Goal: Information Seeking & Learning: Learn about a topic

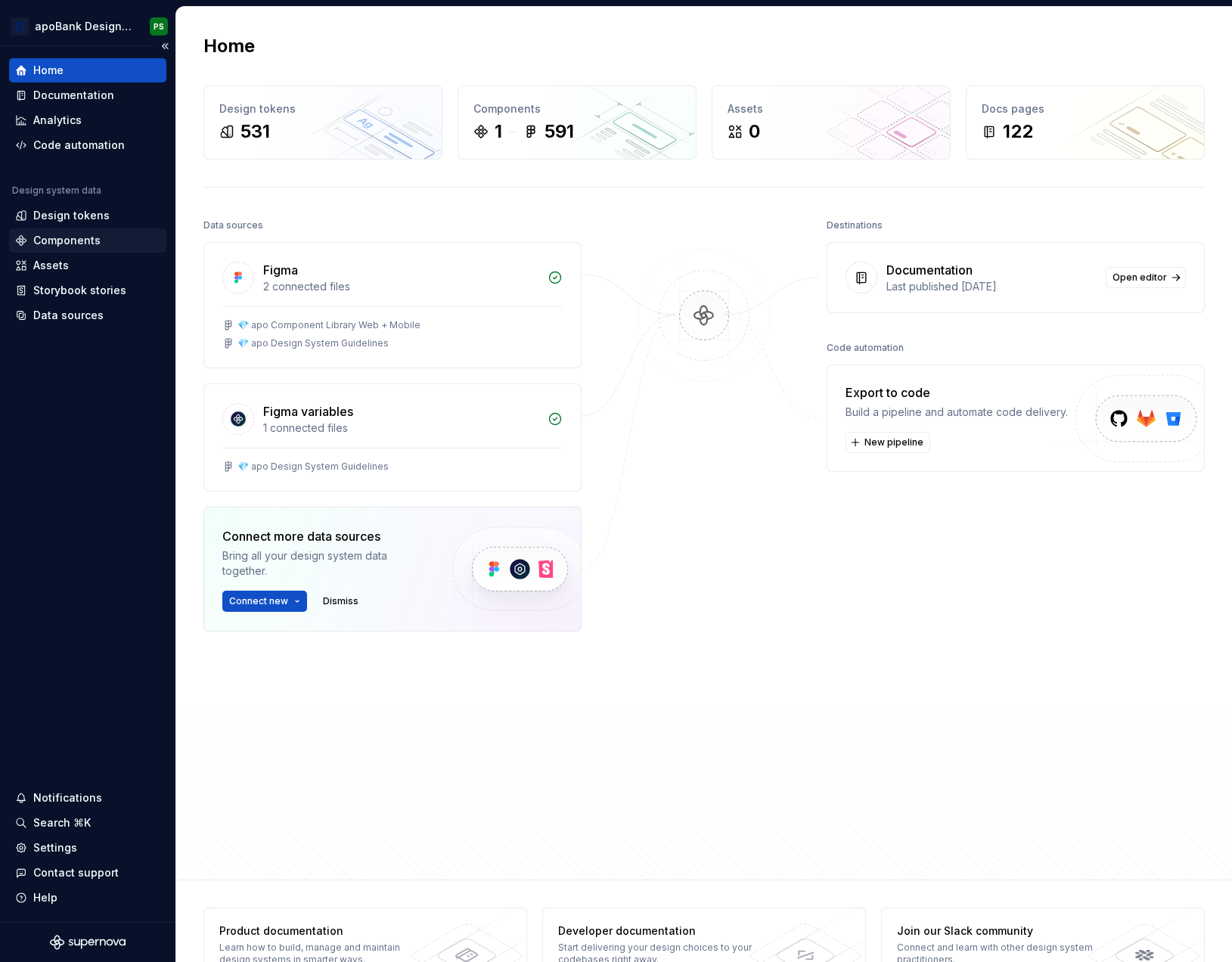
click at [61, 239] on div "Components" at bounding box center [67, 240] width 67 height 15
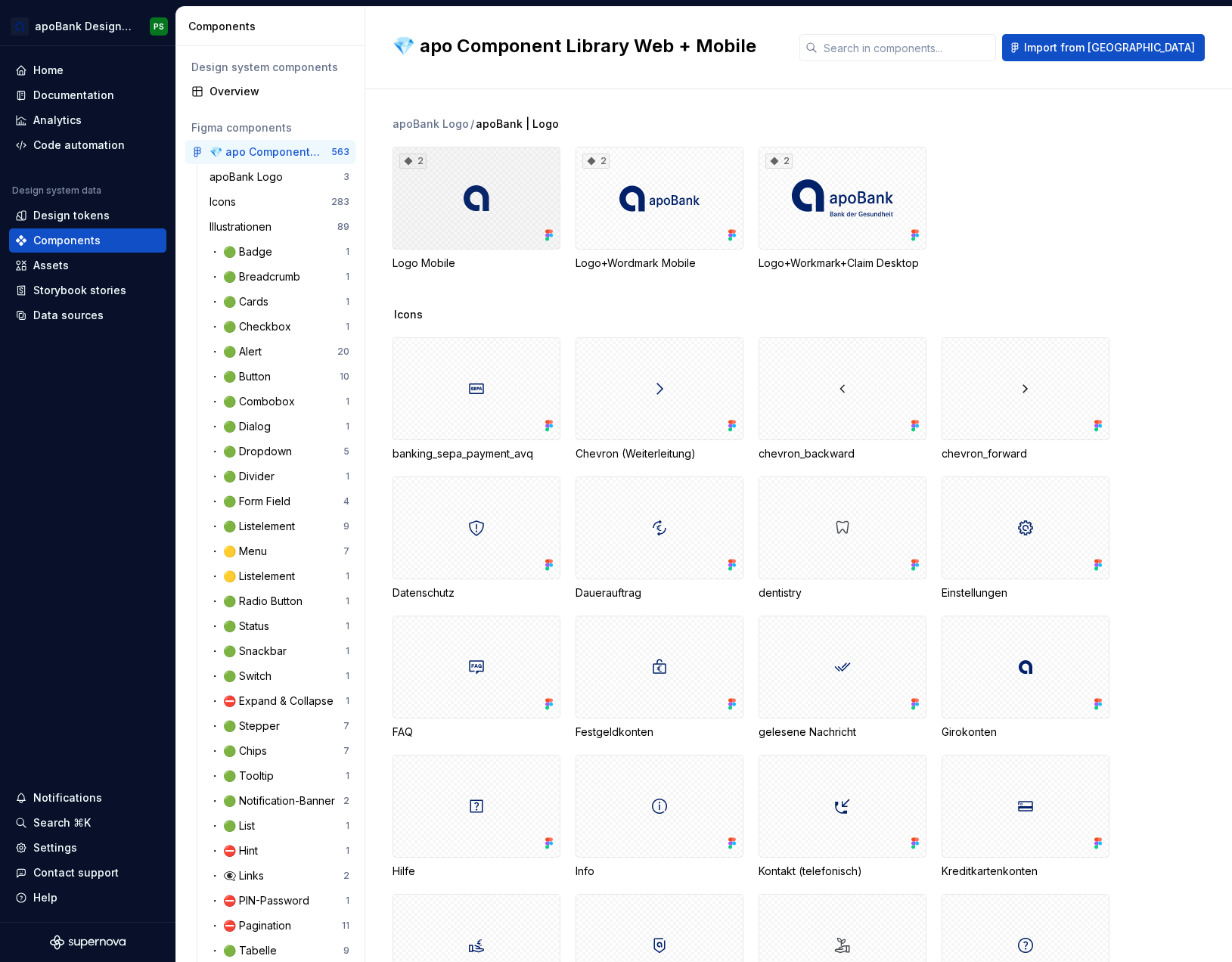
click at [536, 229] on div "2" at bounding box center [476, 198] width 168 height 103
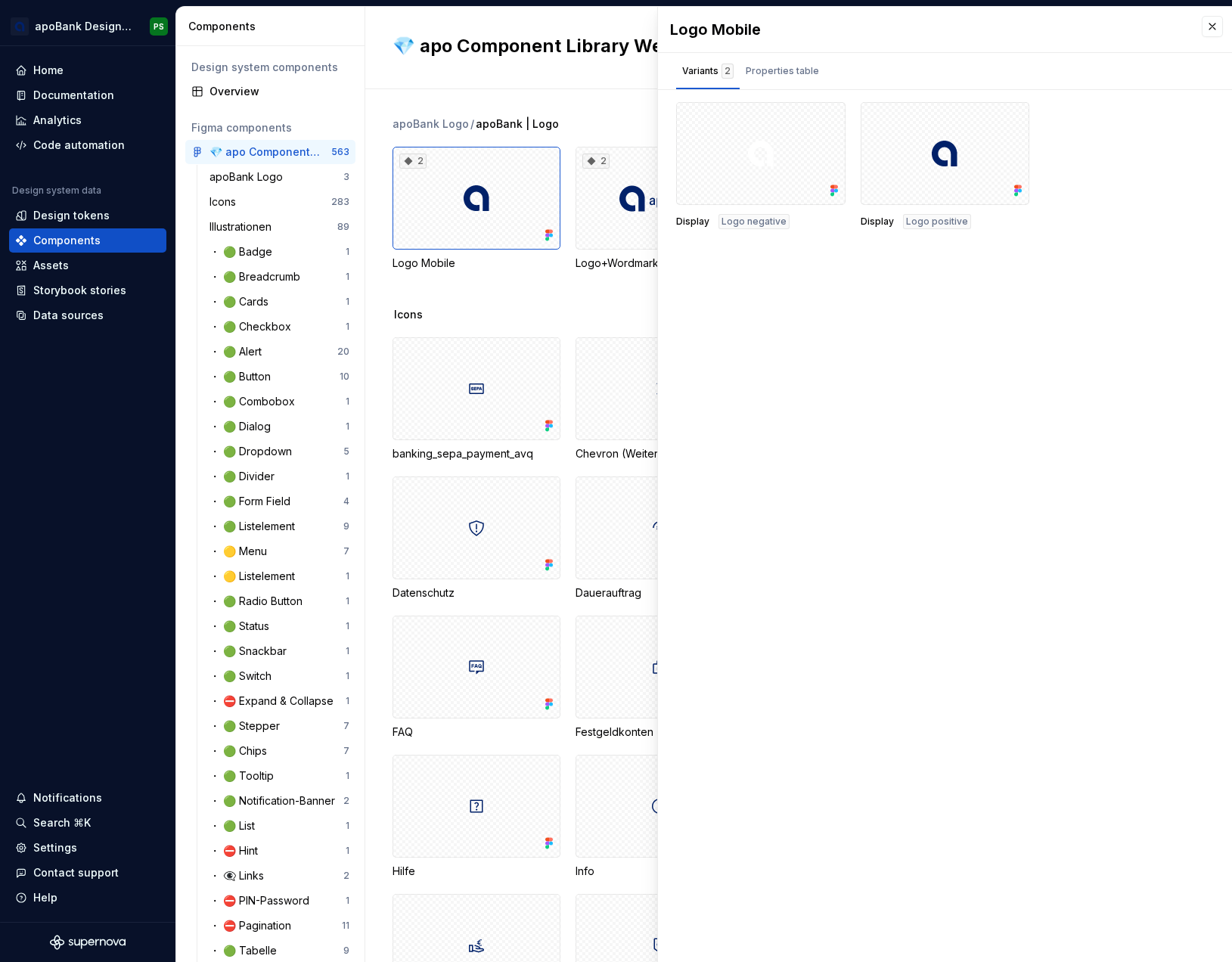
click at [933, 223] on span "Logo positive" at bounding box center [937, 222] width 62 height 12
click at [1010, 184] on icon at bounding box center [1018, 191] width 15 height 15
click at [1001, 115] on button "button" at bounding box center [1011, 119] width 21 height 21
click at [933, 148] on div "Open in [GEOGRAPHIC_DATA]" at bounding box center [956, 164] width 98 height 45
click at [64, 258] on div "Assets" at bounding box center [51, 265] width 36 height 15
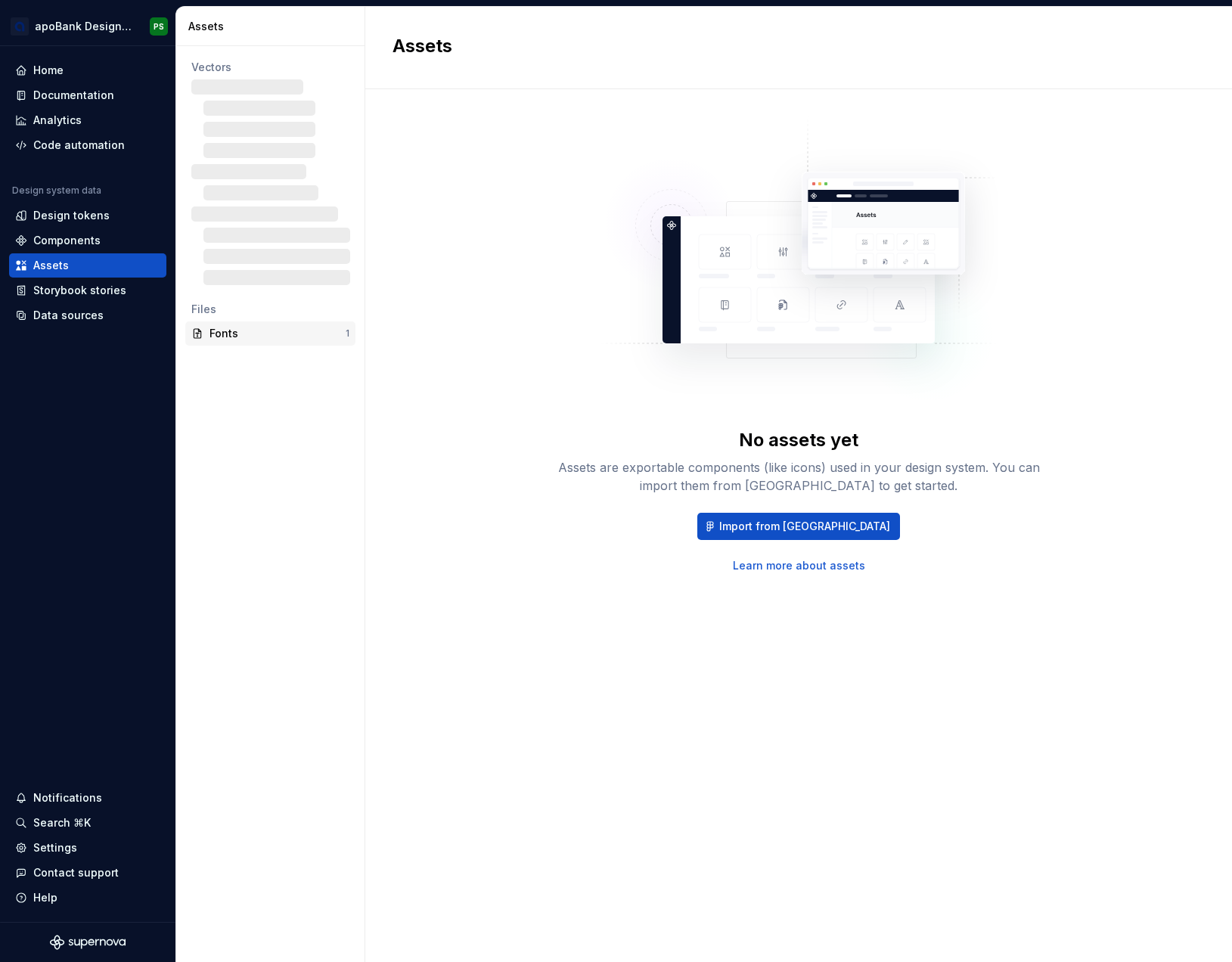
click at [231, 334] on div "Fonts" at bounding box center [278, 333] width 136 height 15
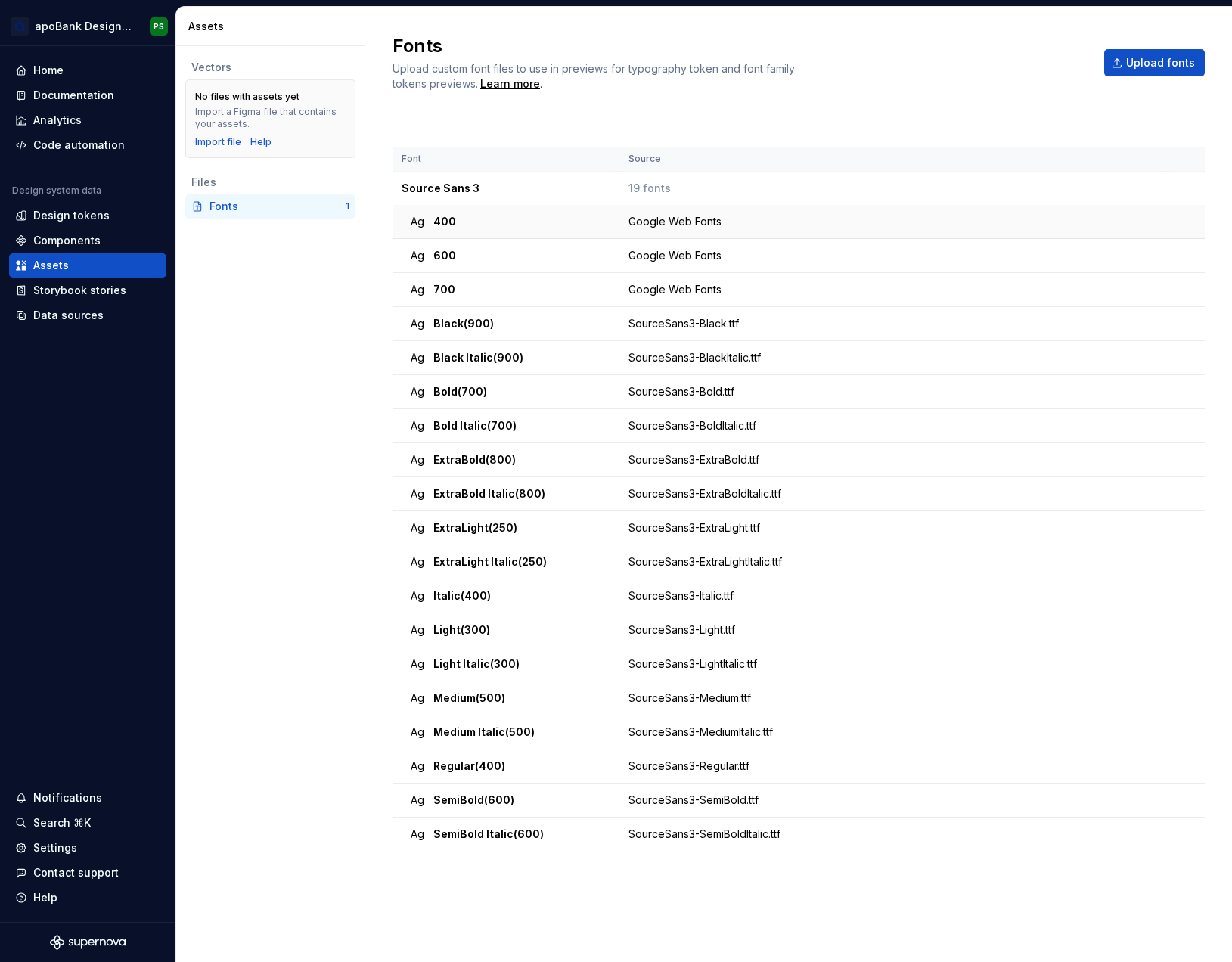
click at [656, 223] on div "Google Web Fonts" at bounding box center [896, 222] width 535 height 15
click at [571, 462] on div "Ag ExtraBold (800)" at bounding box center [511, 460] width 200 height 15
click at [501, 466] on span "ExtraBold (800)" at bounding box center [474, 460] width 83 height 15
click at [65, 212] on div "Design tokens" at bounding box center [72, 216] width 77 height 15
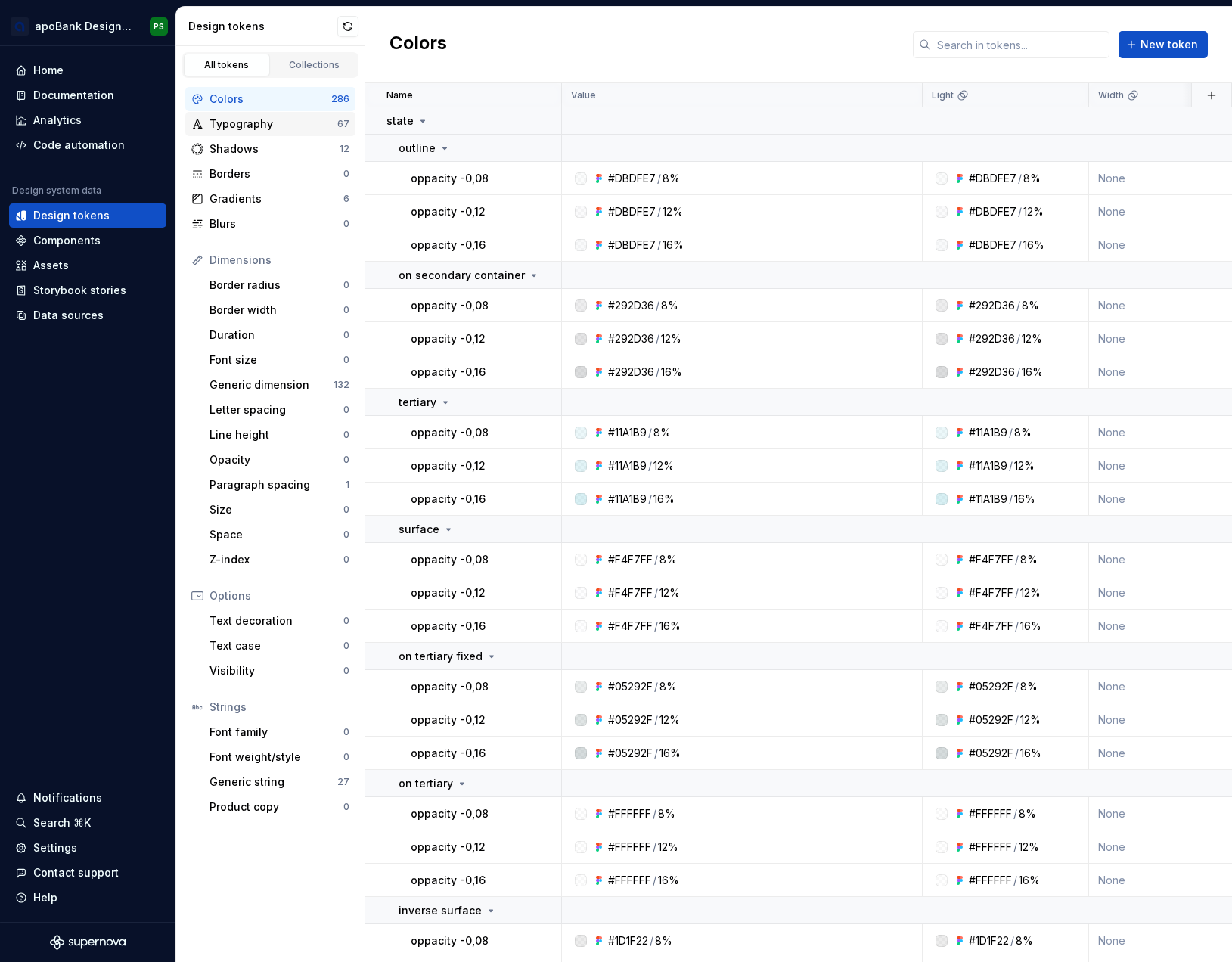
click at [252, 127] on div "Typography" at bounding box center [274, 125] width 128 height 15
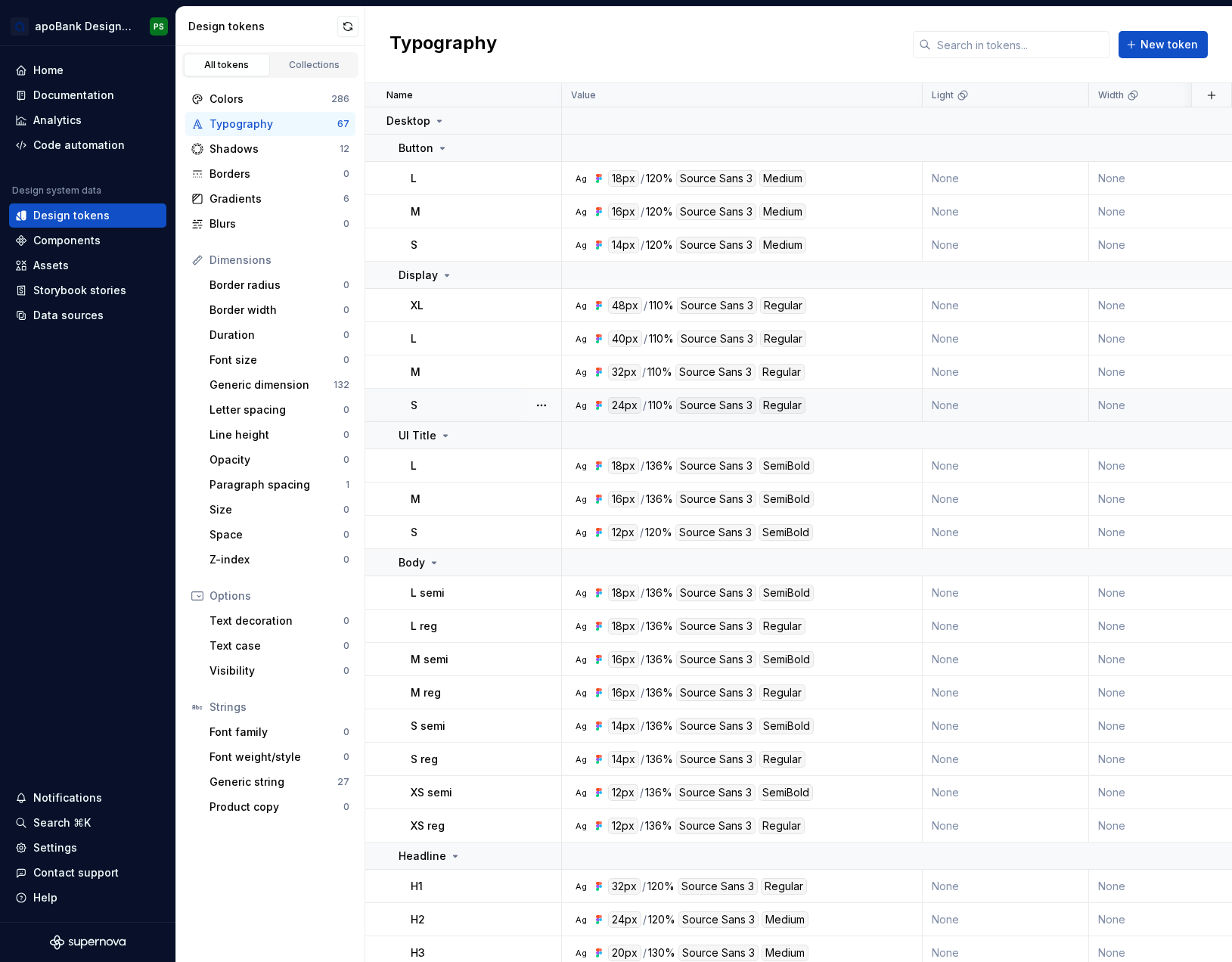
click at [595, 404] on icon at bounding box center [599, 405] width 12 height 12
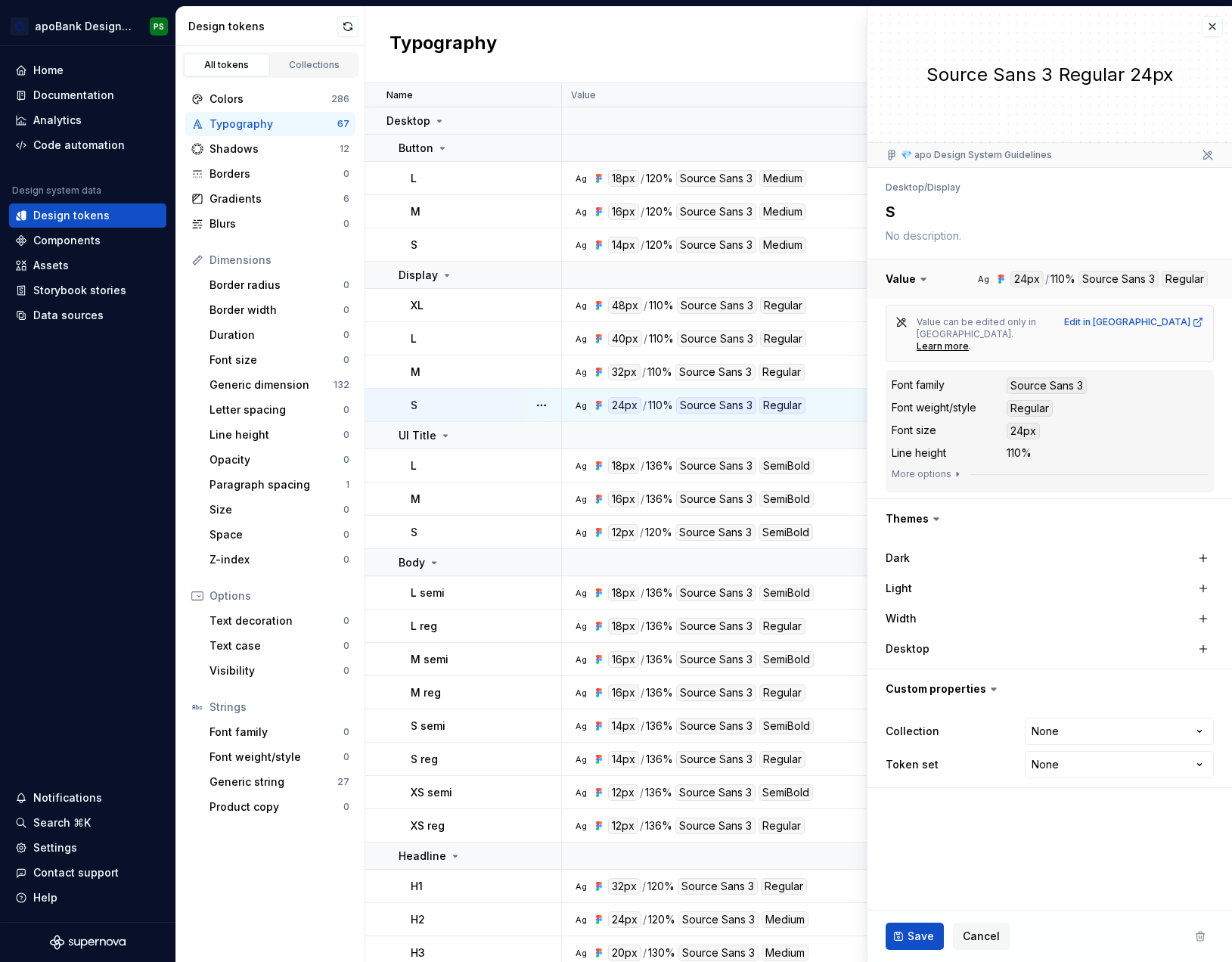
click at [1002, 281] on button "button" at bounding box center [1050, 279] width 365 height 39
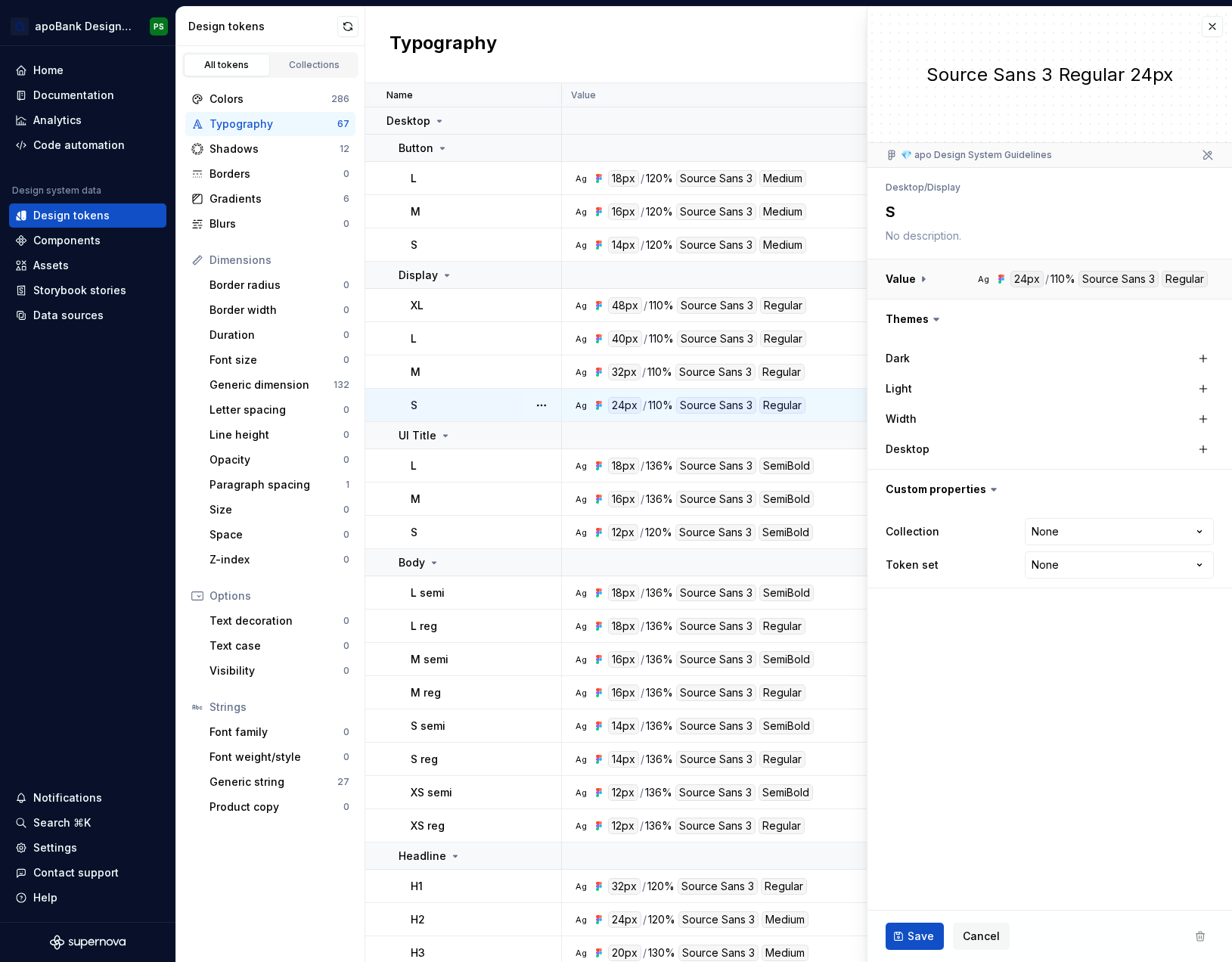
click at [994, 284] on button "button" at bounding box center [1050, 279] width 365 height 39
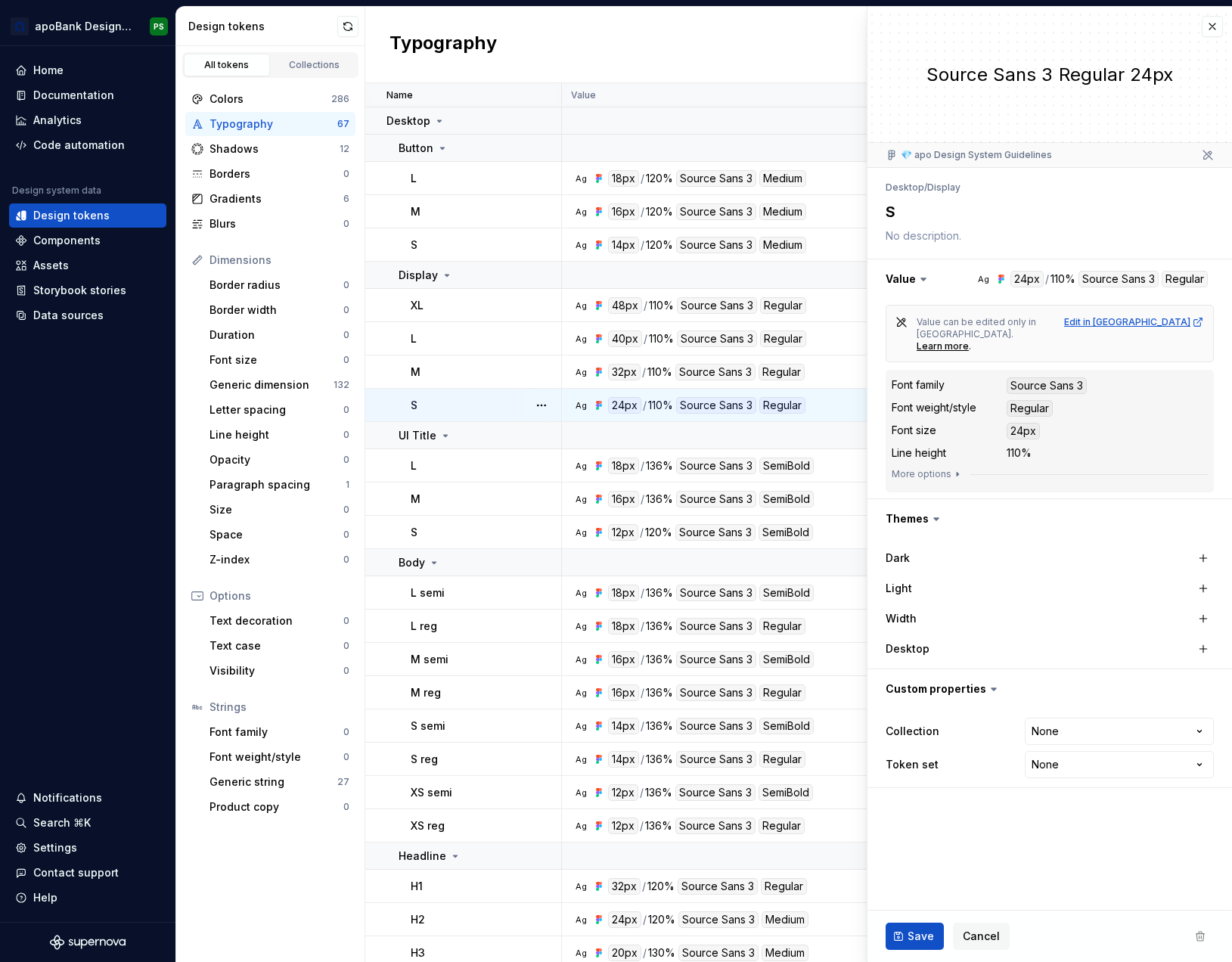
click at [1168, 323] on div "Edit in [GEOGRAPHIC_DATA]" at bounding box center [1134, 322] width 140 height 12
type textarea "*"
